Goal: Find specific page/section: Find specific page/section

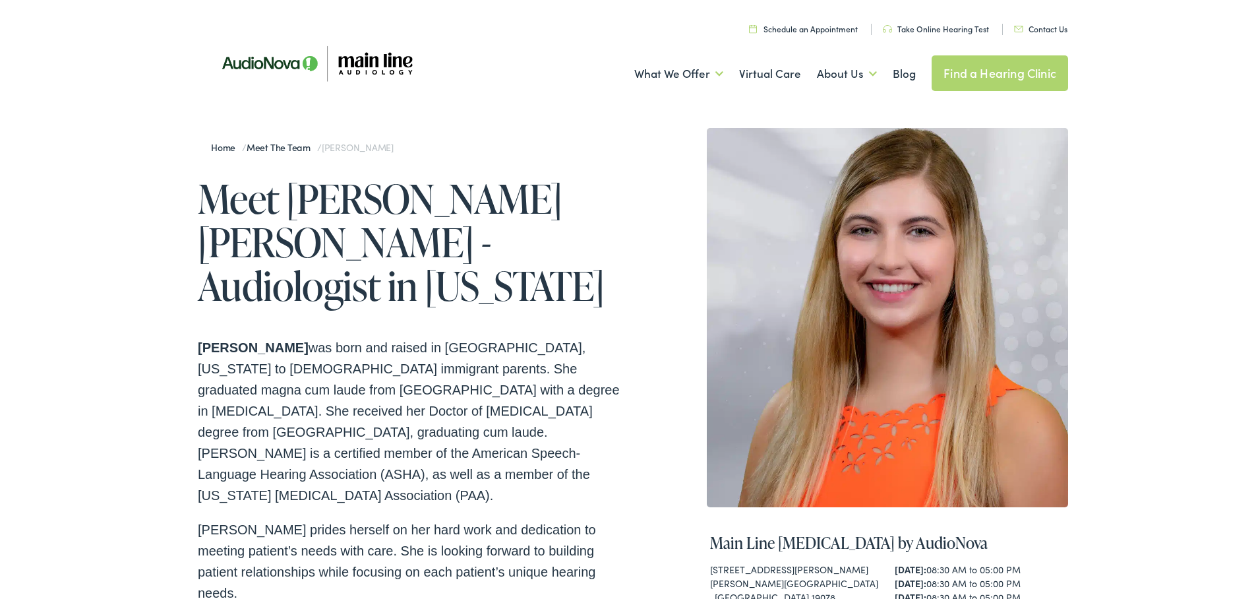
click at [278, 146] on link "Meet the Team" at bounding box center [282, 144] width 71 height 13
click at [292, 148] on link "Meet the Team" at bounding box center [282, 144] width 71 height 13
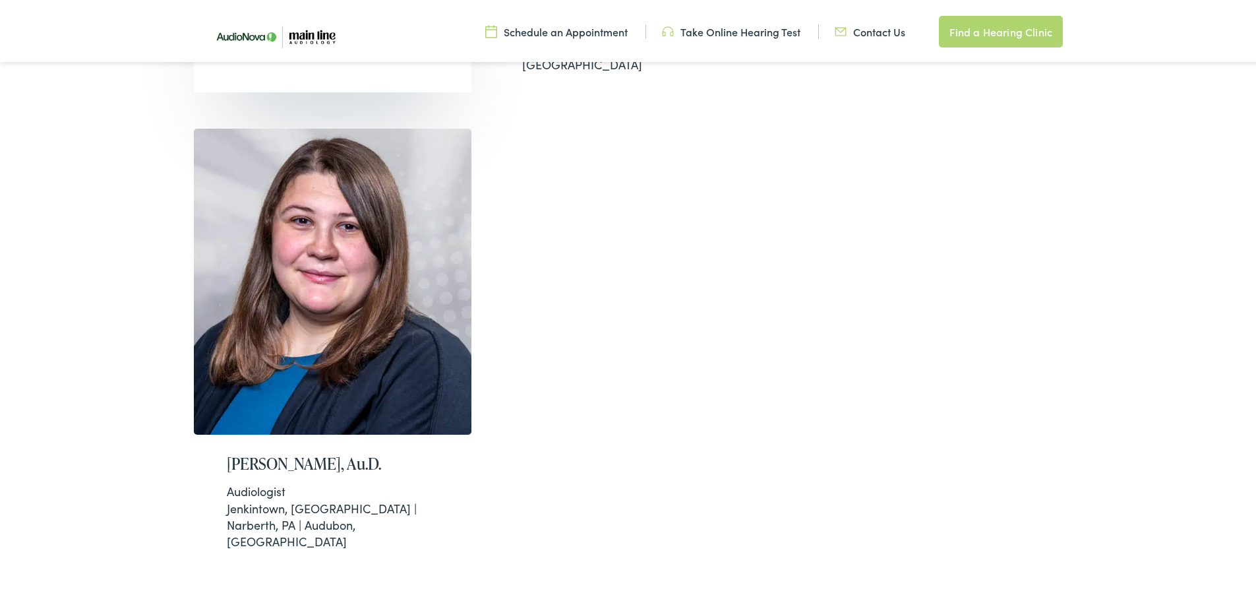
scroll to position [857, 0]
